Goal: Task Accomplishment & Management: Manage account settings

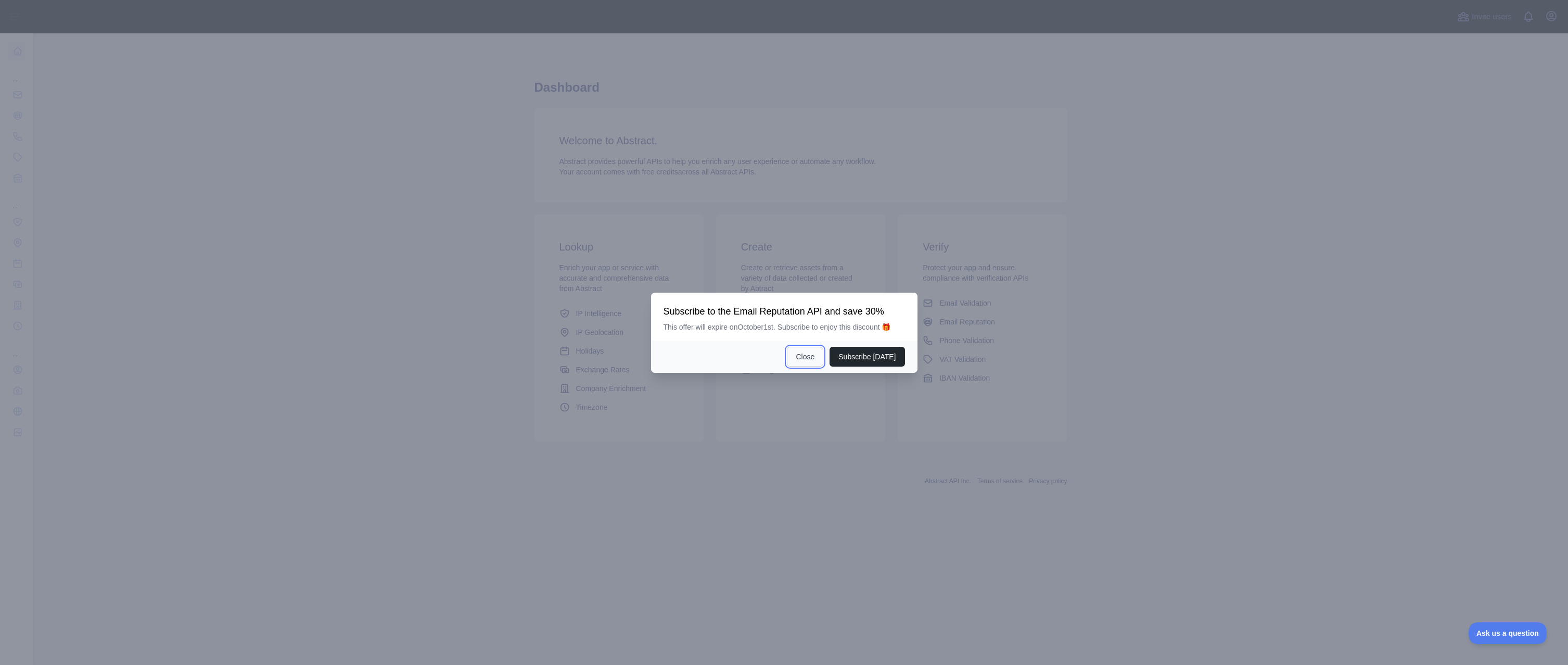
click at [801, 357] on button "Close" at bounding box center [805, 357] width 36 height 20
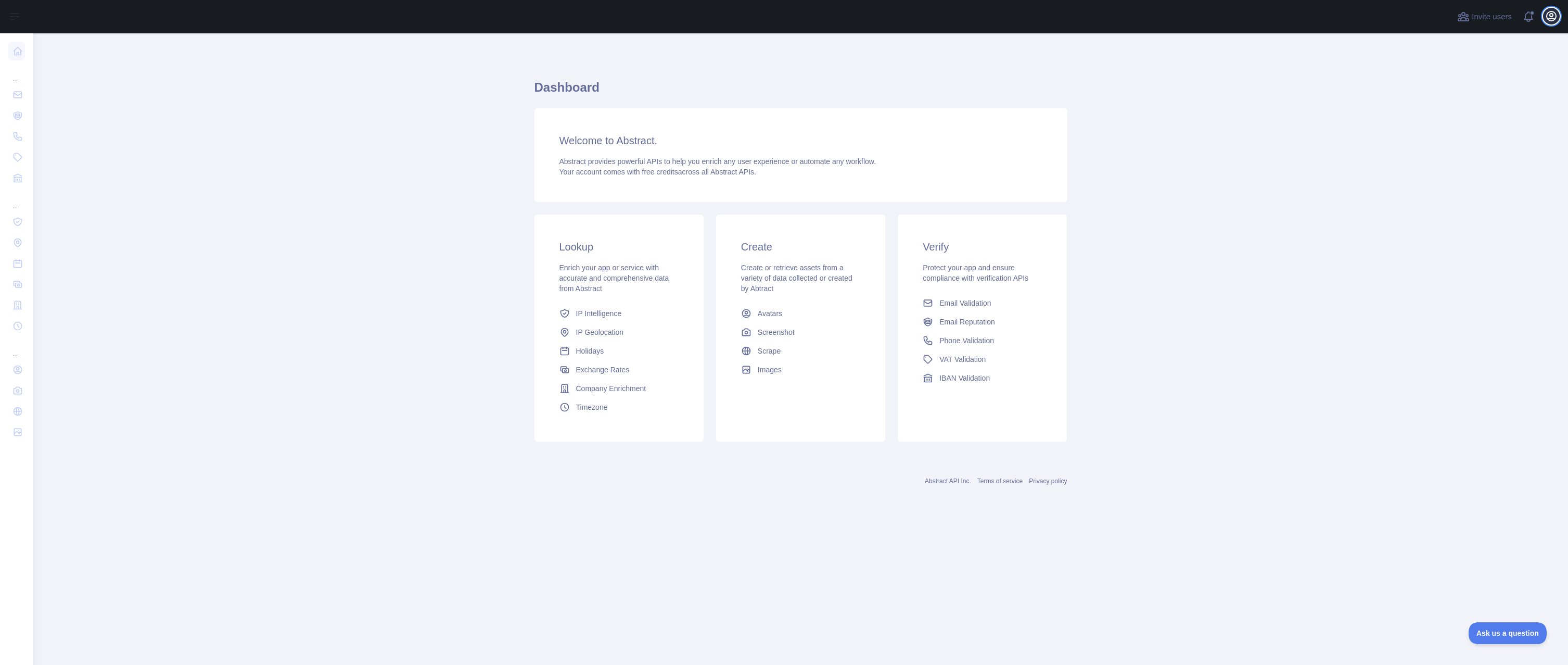
click at [1556, 13] on icon "button" at bounding box center [1551, 16] width 9 height 9
click at [1495, 133] on button "Sign out" at bounding box center [1501, 136] width 117 height 19
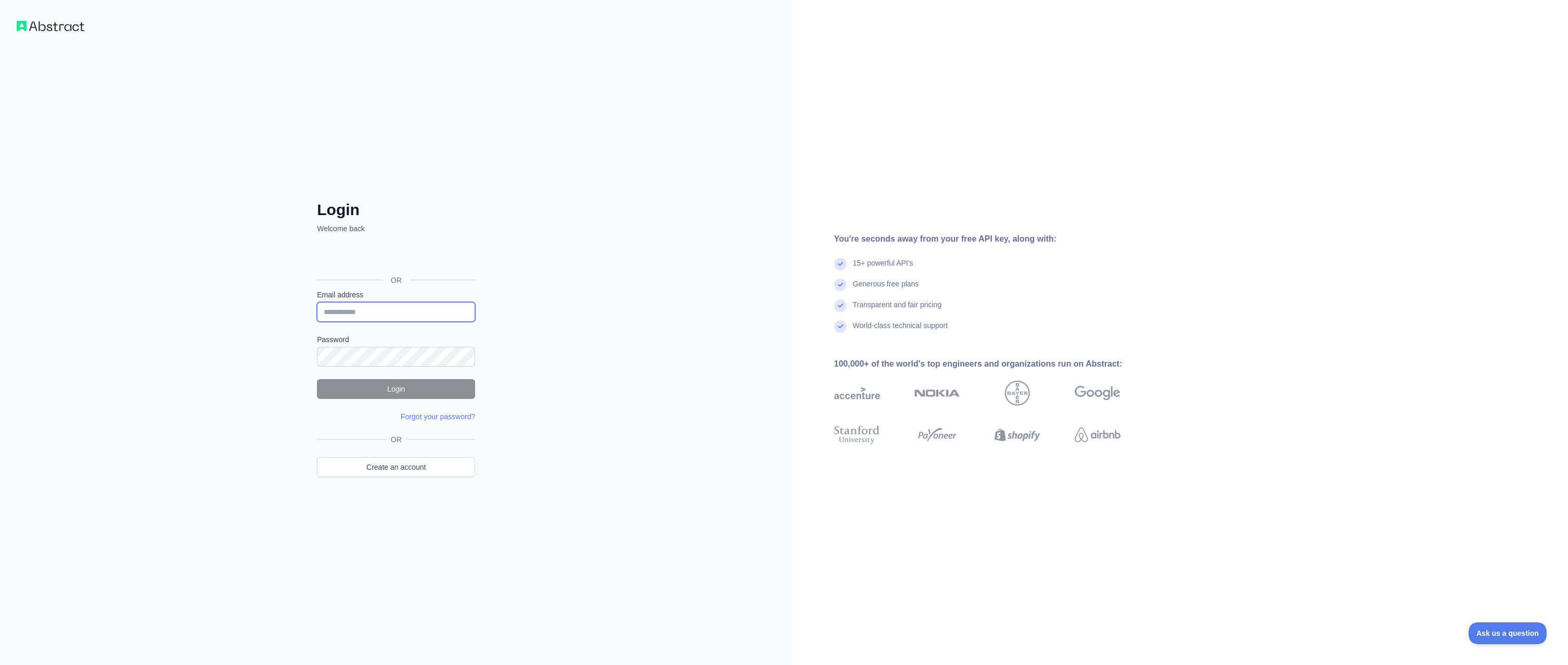
click at [344, 318] on input "Email address" at bounding box center [396, 312] width 158 height 20
click at [386, 462] on link "Create an account" at bounding box center [396, 467] width 158 height 20
